Goal: Information Seeking & Learning: Check status

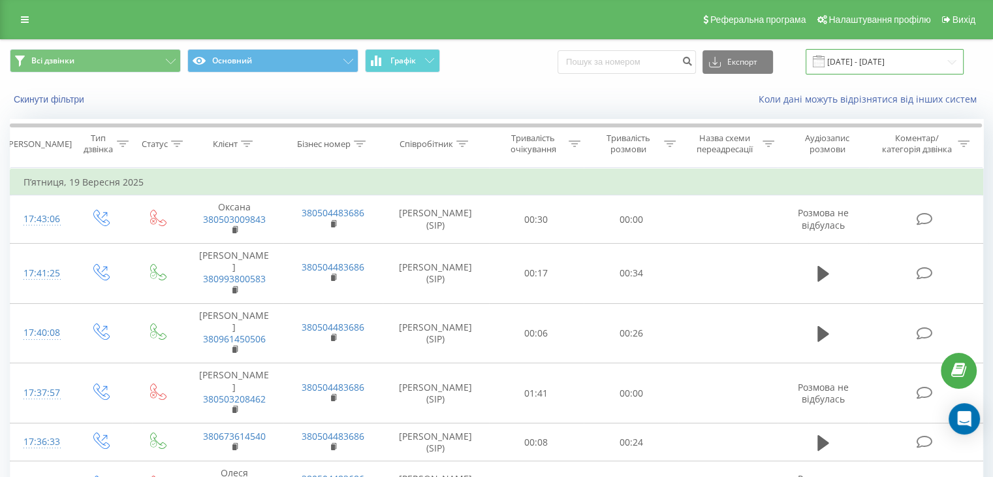
click at [858, 66] on input "[DATE] - [DATE]" at bounding box center [885, 61] width 158 height 25
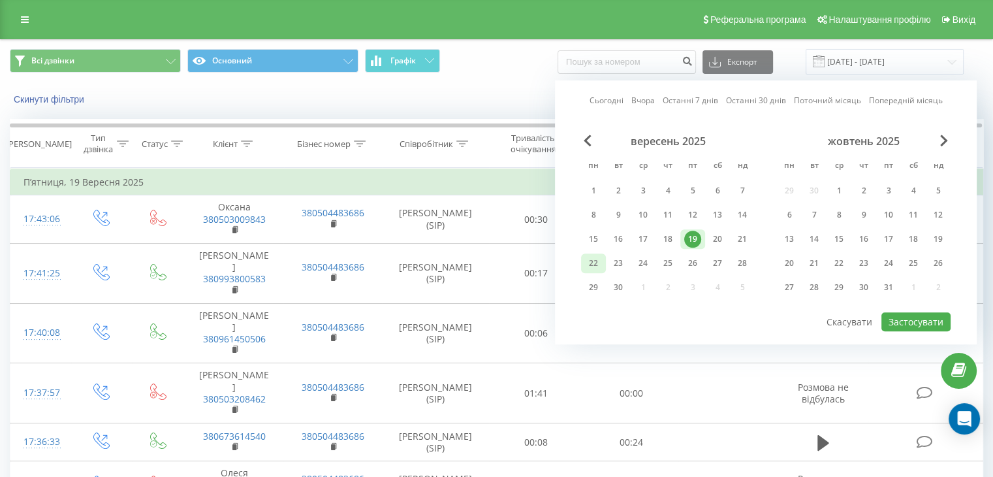
click at [596, 259] on div "22" at bounding box center [593, 263] width 17 height 17
click at [922, 316] on button "Застосувати" at bounding box center [916, 321] width 69 height 19
type input "22.09.2025 - 22.09.2025"
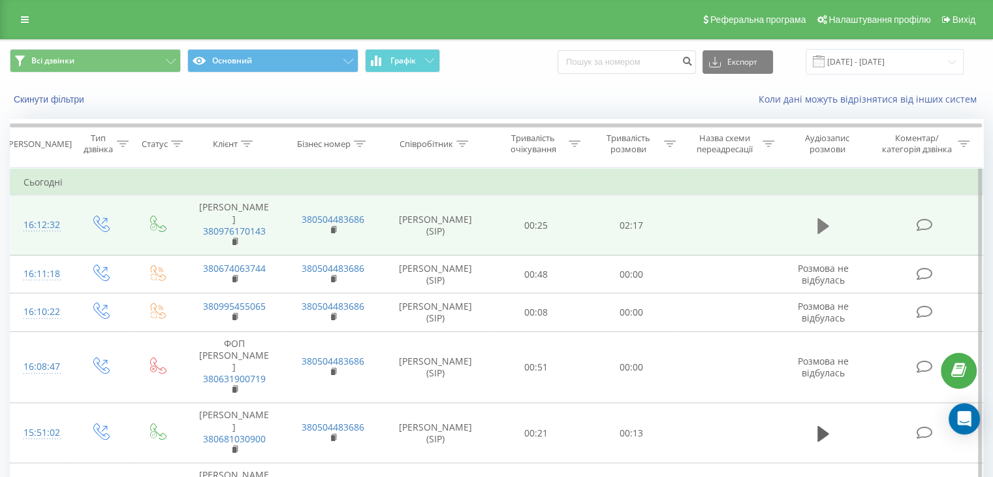
click at [823, 224] on icon at bounding box center [824, 226] width 12 height 18
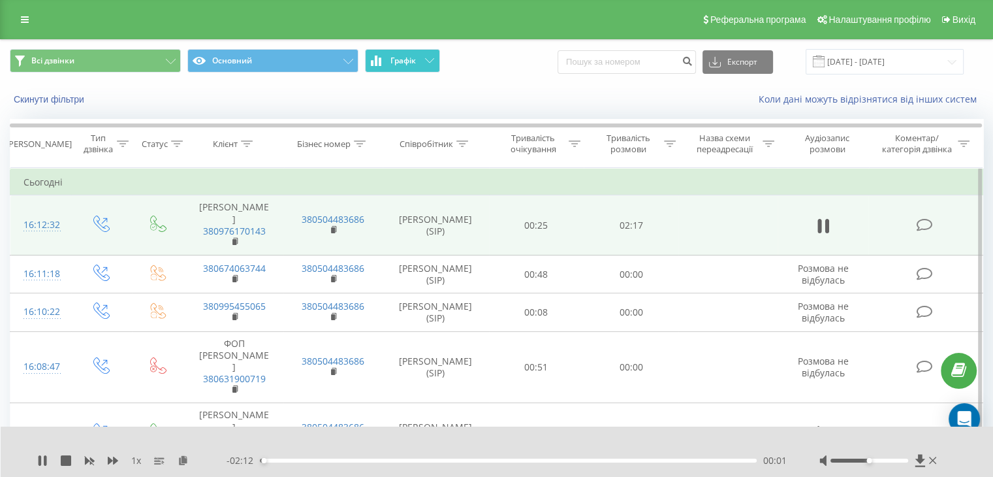
click at [411, 69] on button "Графік" at bounding box center [402, 61] width 75 height 24
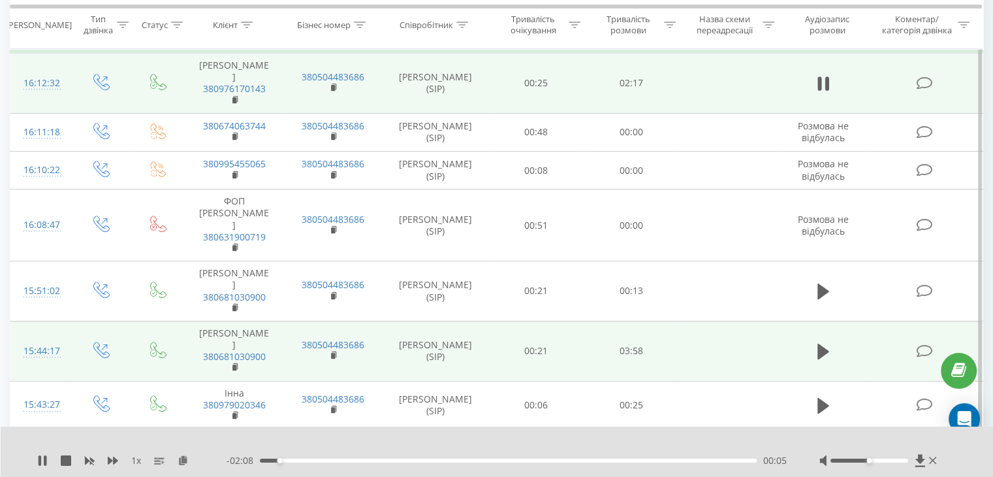
scroll to position [588, 0]
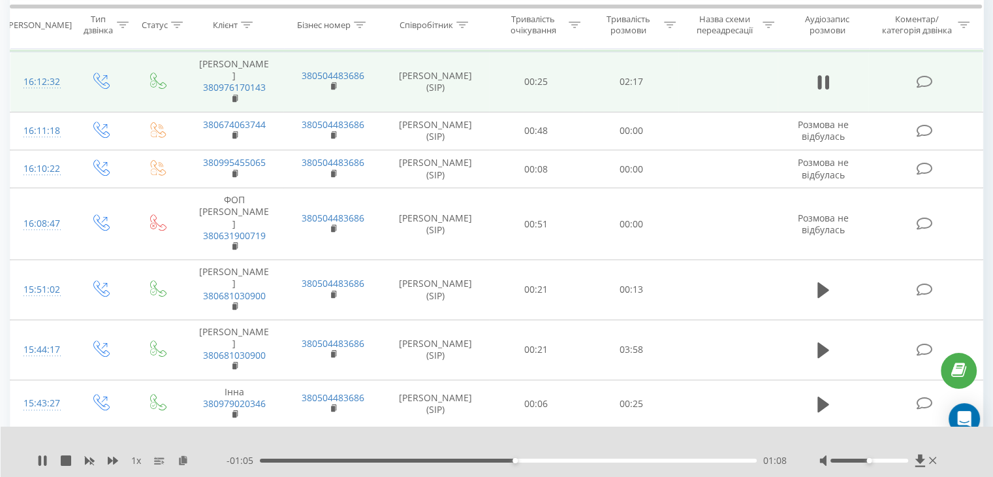
click at [465, 460] on div "01:08" at bounding box center [508, 461] width 497 height 4
click at [44, 457] on icon at bounding box center [45, 460] width 3 height 10
click at [44, 465] on div "1 x" at bounding box center [131, 460] width 189 height 13
click at [39, 460] on icon at bounding box center [43, 460] width 8 height 10
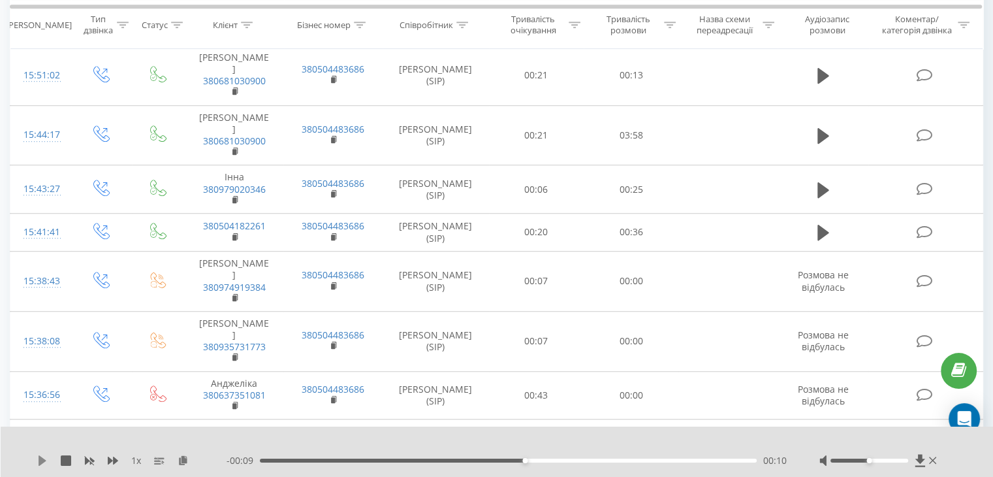
click at [42, 460] on icon at bounding box center [43, 460] width 8 height 10
click at [42, 457] on icon at bounding box center [42, 460] width 10 height 10
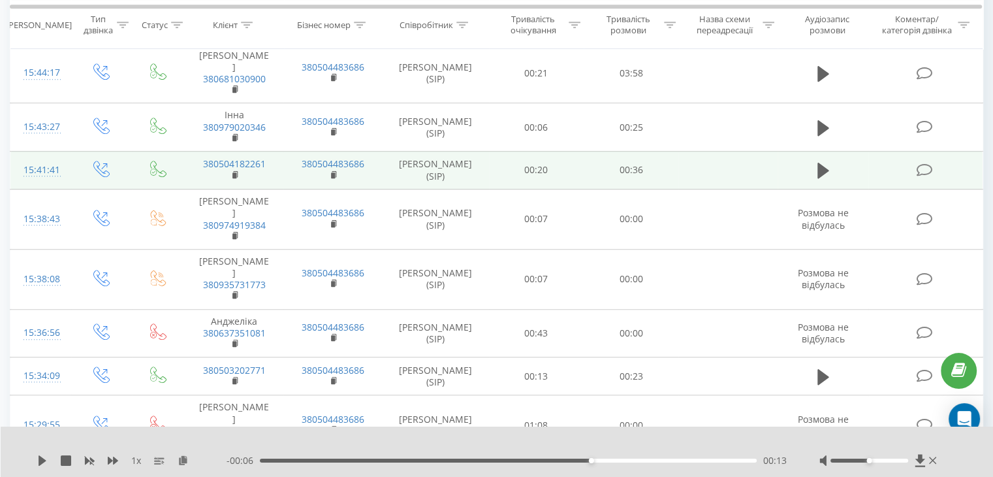
scroll to position [928, 0]
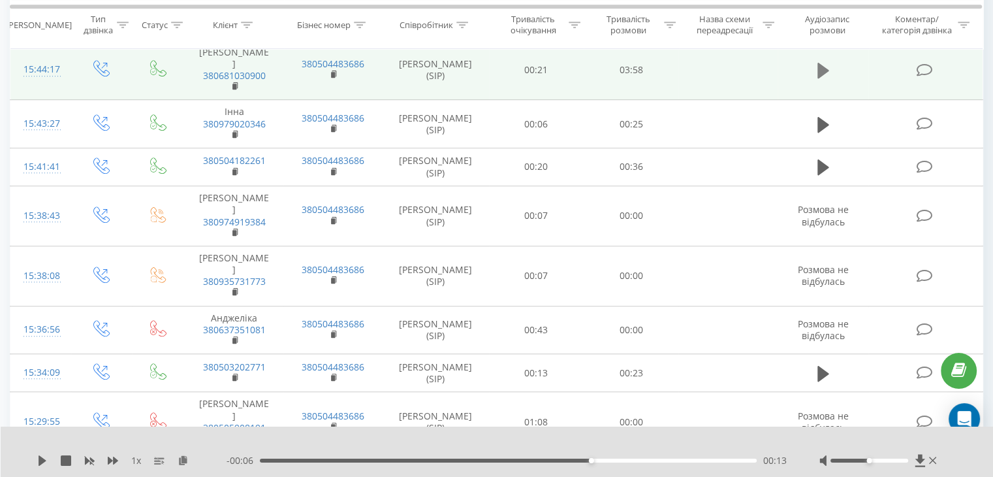
click at [821, 78] on icon at bounding box center [824, 71] width 12 height 16
click at [577, 460] on div "02:32" at bounding box center [508, 461] width 497 height 4
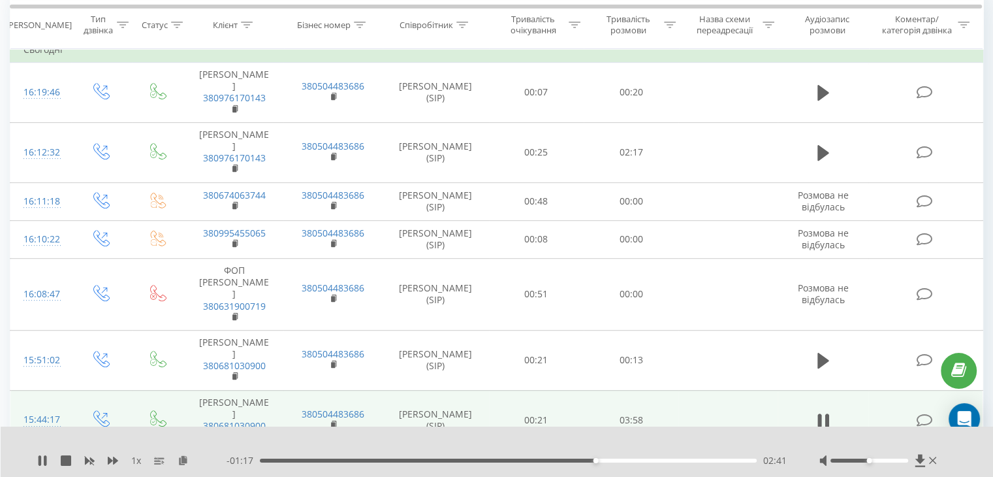
scroll to position [601, 0]
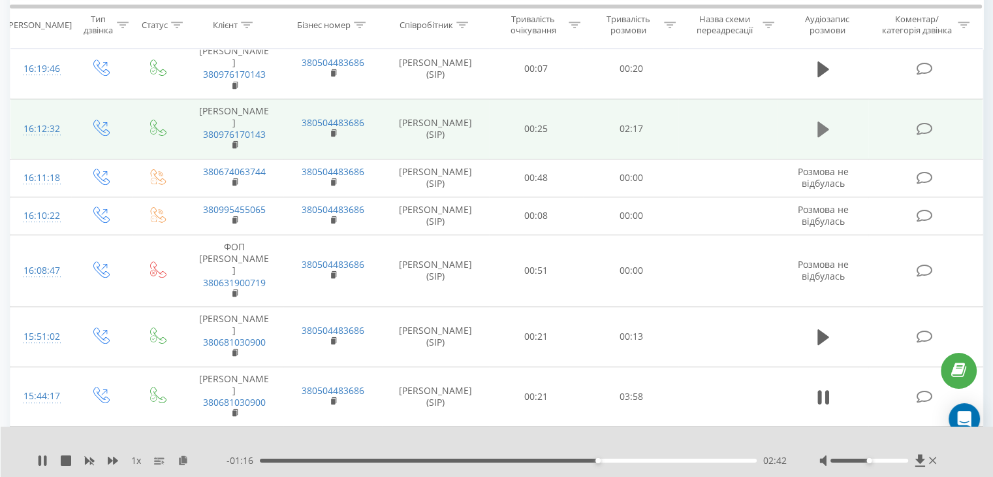
click at [824, 120] on icon at bounding box center [824, 129] width 12 height 18
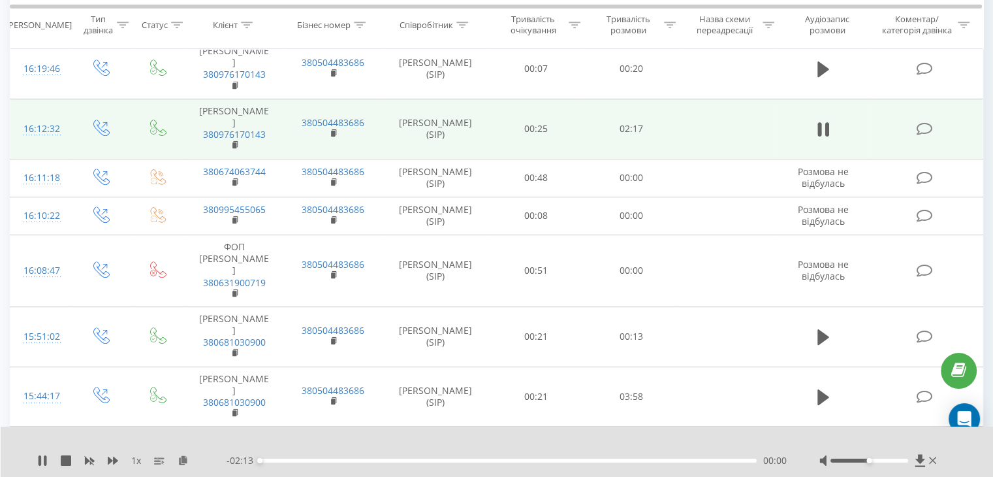
click at [557, 460] on div "00:00" at bounding box center [508, 461] width 497 height 4
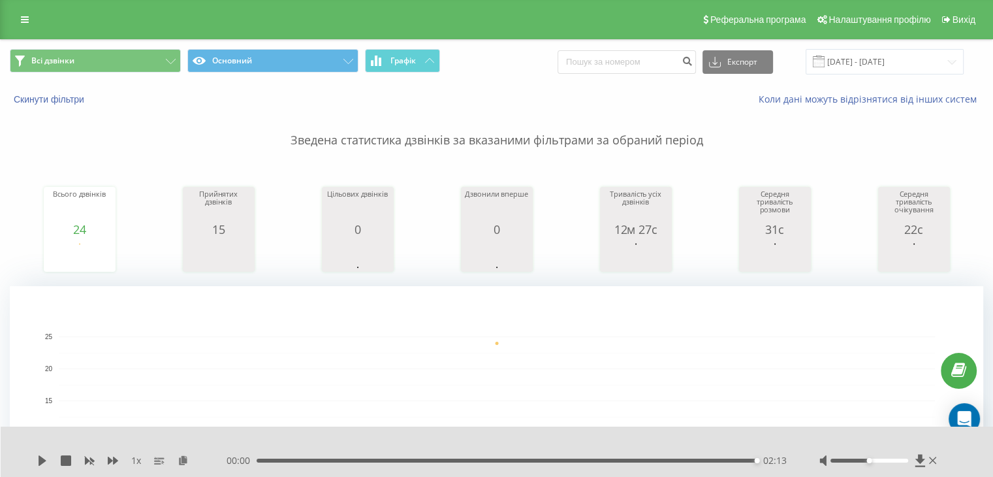
scroll to position [0, 0]
